Goal: Find contact information: Find contact information

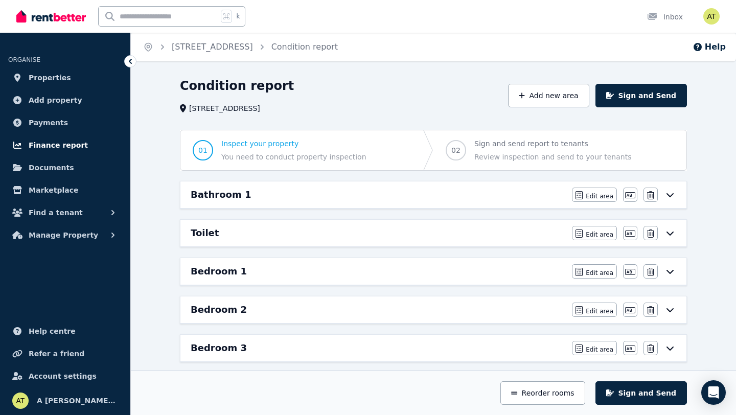
click at [59, 145] on span "Finance report" at bounding box center [58, 145] width 59 height 12
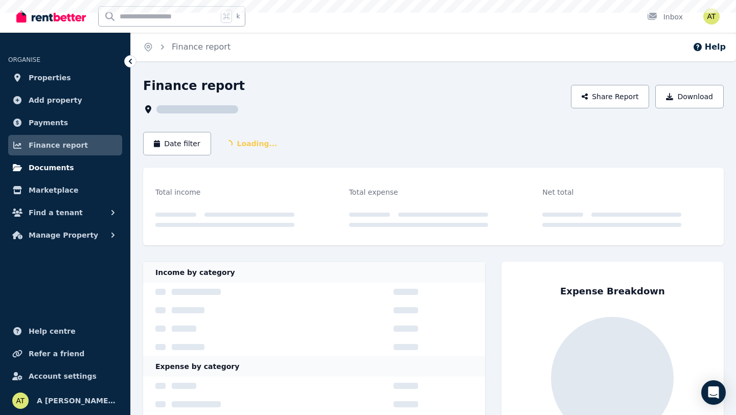
click at [49, 169] on span "Documents" at bounding box center [52, 168] width 46 height 12
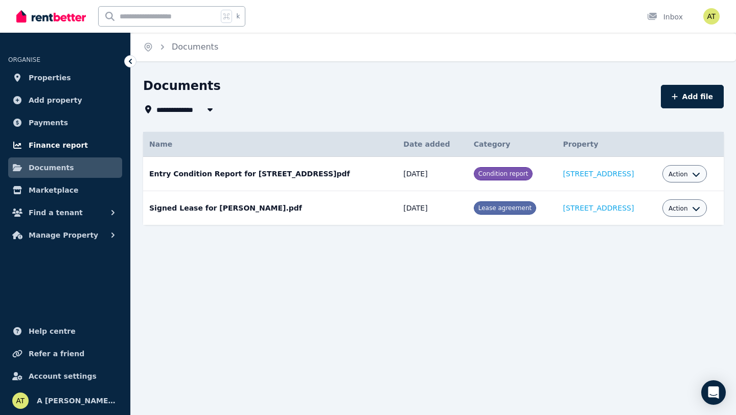
click at [60, 152] on link "Finance report" at bounding box center [65, 145] width 114 height 20
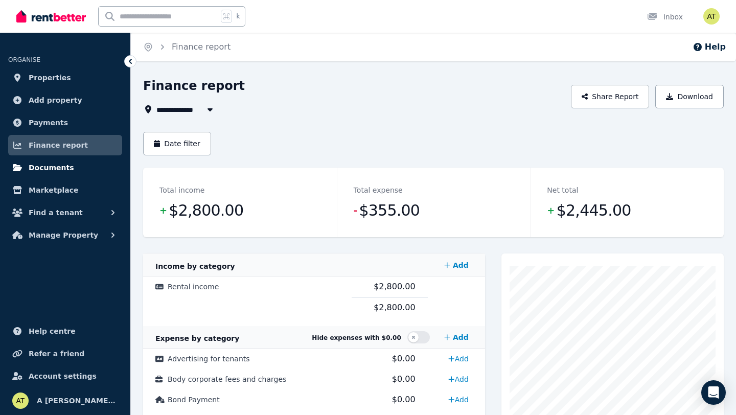
click at [50, 172] on span "Documents" at bounding box center [52, 168] width 46 height 12
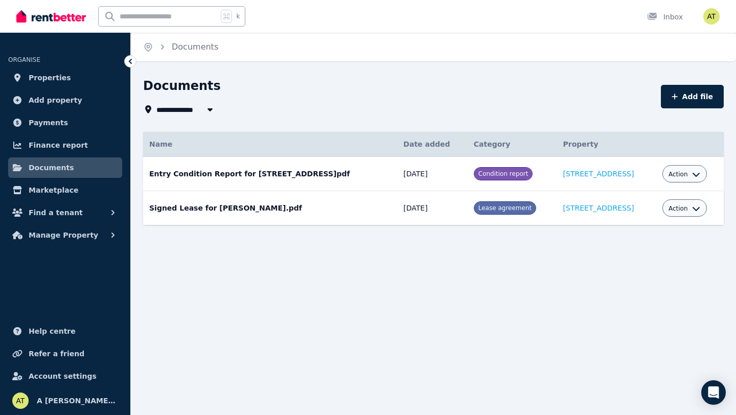
click at [242, 207] on td "Signed Lease for [PERSON_NAME].pdf Date added: [DATE] Category: Lease agreement…" at bounding box center [270, 208] width 254 height 34
click at [486, 208] on span "Lease agreement" at bounding box center [505, 208] width 53 height 7
click at [670, 207] on span "Action" at bounding box center [678, 209] width 19 height 8
click at [616, 251] on link "View" at bounding box center [653, 250] width 98 height 18
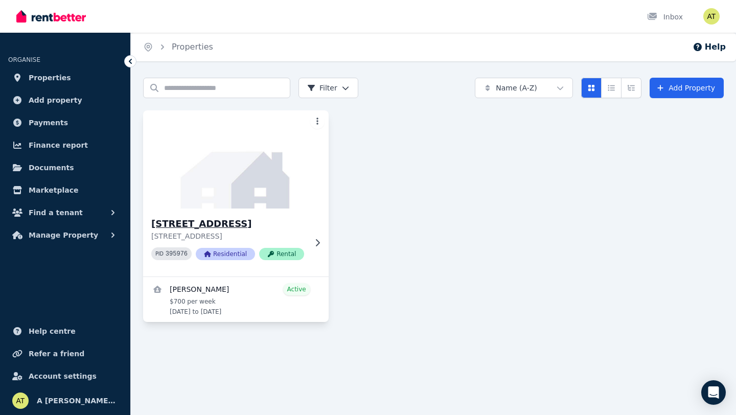
click at [309, 245] on div "[STREET_ADDRESS] PID 395976 Residential Rental" at bounding box center [236, 243] width 186 height 68
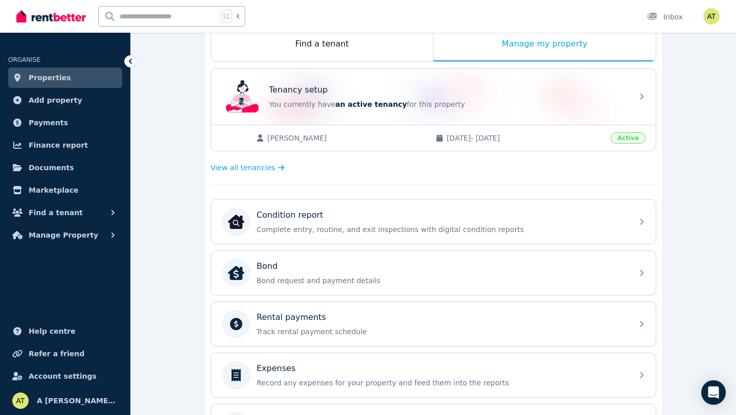
scroll to position [289, 0]
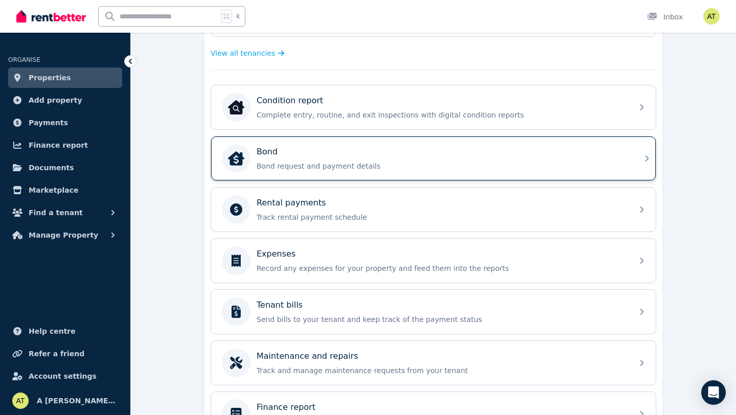
click at [355, 159] on div "Bond Bond request and payment details" at bounding box center [442, 159] width 370 height 26
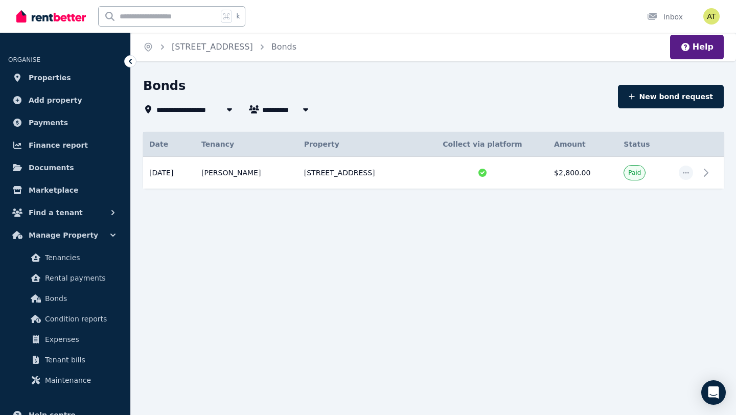
click at [272, 110] on span "Wei Yi Teh" at bounding box center [301, 109] width 78 height 12
type input "**********"
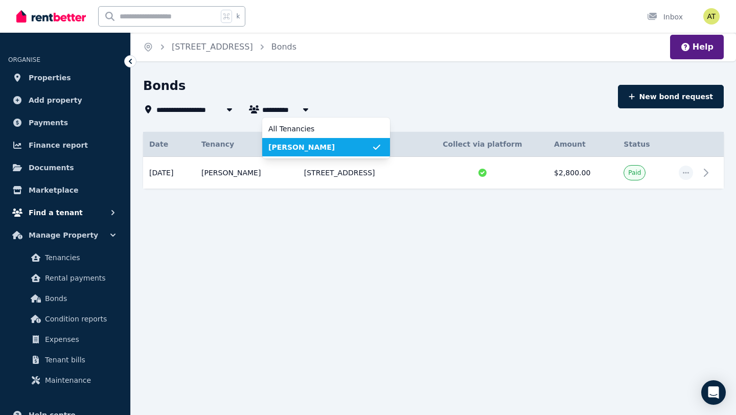
click at [57, 211] on span "Find a tenant" at bounding box center [56, 213] width 54 height 12
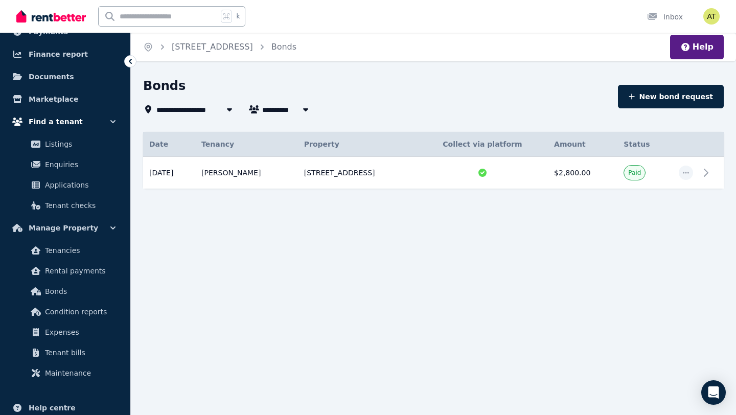
scroll to position [130, 0]
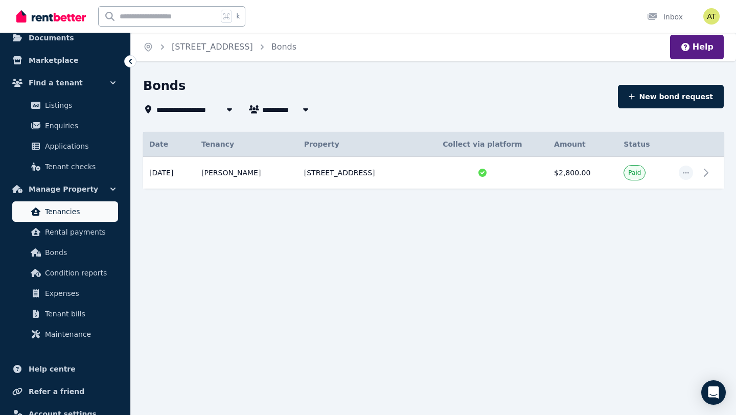
click at [70, 215] on span "Tenancies" at bounding box center [79, 212] width 69 height 12
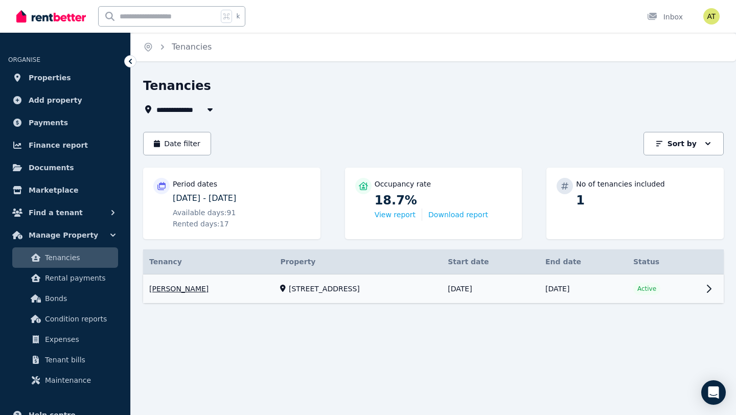
click at [166, 286] on link "View property details" at bounding box center [433, 289] width 581 height 29
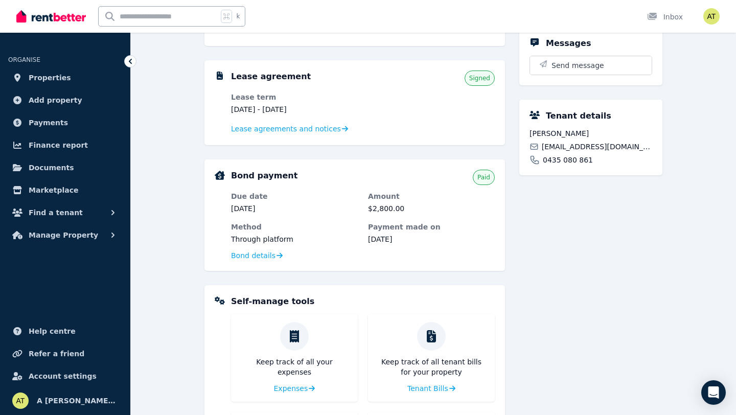
scroll to position [322, 0]
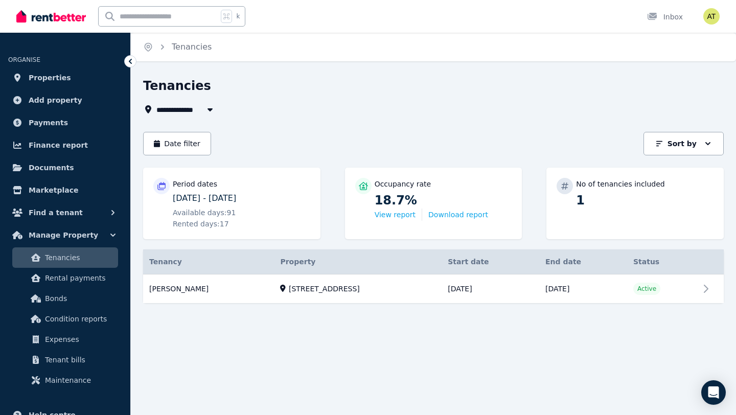
click at [583, 199] on p "1" at bounding box center [645, 200] width 138 height 16
click at [159, 289] on link "View property details" at bounding box center [433, 289] width 581 height 29
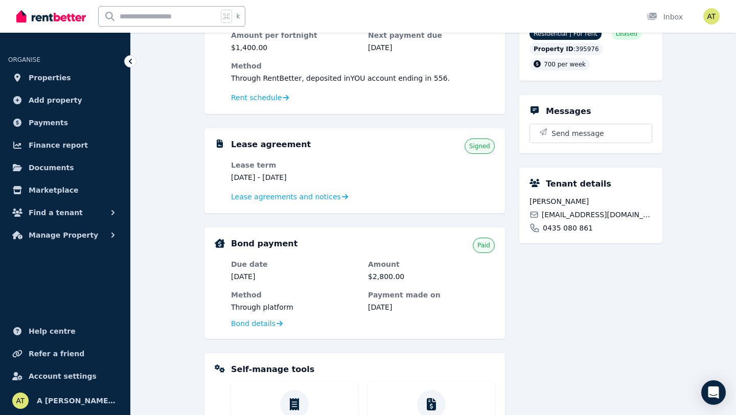
scroll to position [125, 0]
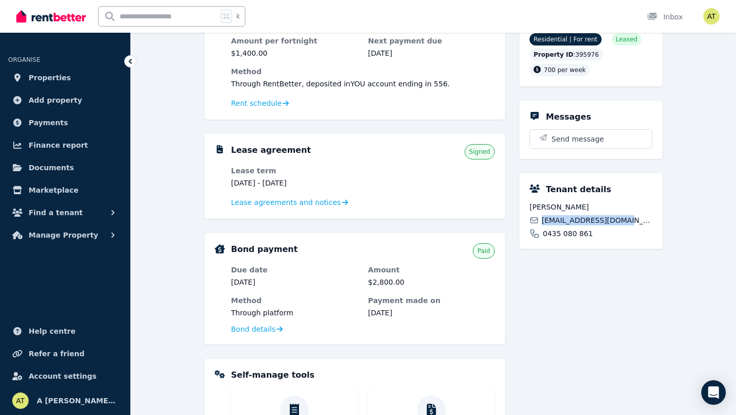
drag, startPoint x: 633, startPoint y: 220, endPoint x: 544, endPoint y: 220, distance: 89.5
click at [544, 220] on div "weiteh20299@gmail.com" at bounding box center [591, 220] width 123 height 10
copy span "weiteh20299@gmail.com"
drag, startPoint x: 595, startPoint y: 234, endPoint x: 542, endPoint y: 237, distance: 53.2
click at [542, 237] on div "0435 080 861" at bounding box center [591, 234] width 123 height 10
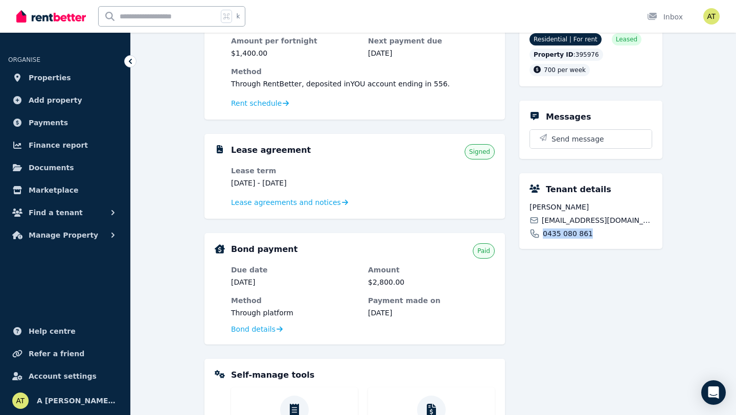
copy span "0435 080 861"
click at [614, 225] on div "Wei Yi Teh weiteh20299@gmail.com 0435 080 861" at bounding box center [591, 220] width 123 height 37
drag, startPoint x: 643, startPoint y: 220, endPoint x: 540, endPoint y: 224, distance: 102.3
click at [540, 224] on div "weiteh20299@gmail.com" at bounding box center [591, 220] width 123 height 10
copy span "weiteh20299@gmail.com"
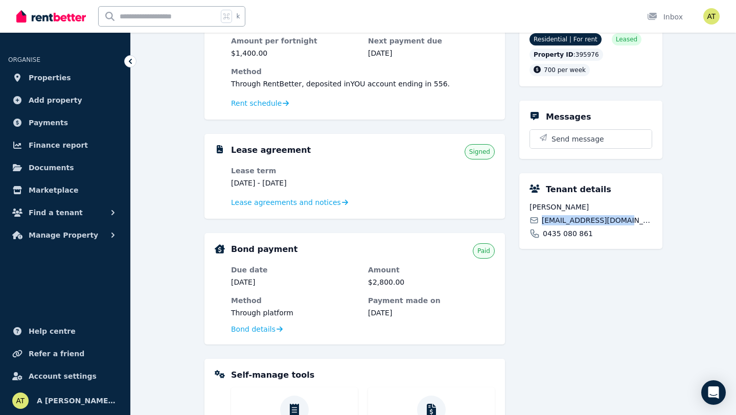
scroll to position [0, 0]
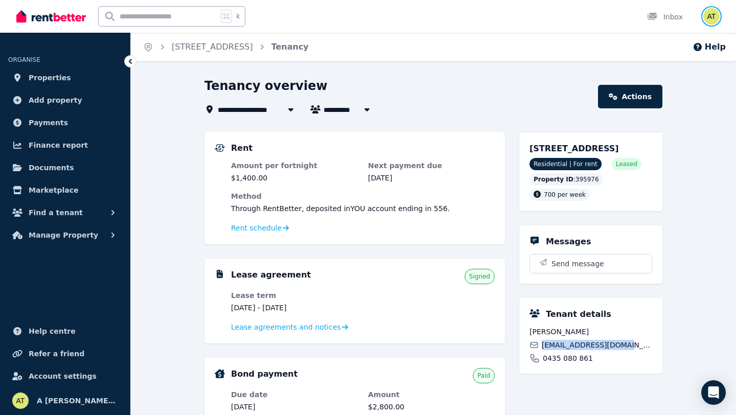
click at [709, 17] on img "button" at bounding box center [712, 16] width 16 height 16
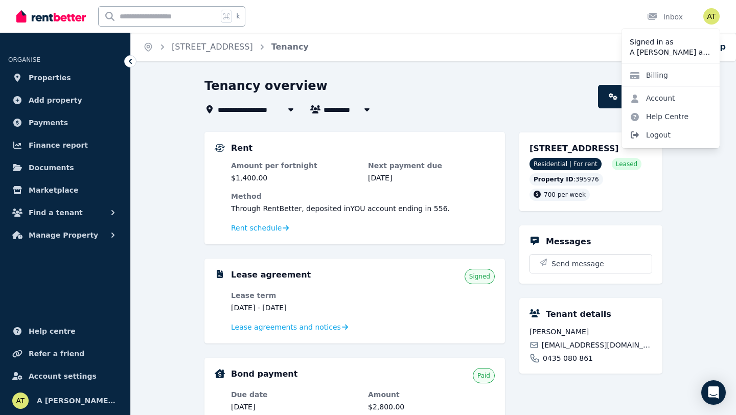
click at [657, 136] on span "Logout" at bounding box center [671, 135] width 98 height 18
